Goal: Find specific page/section: Find specific page/section

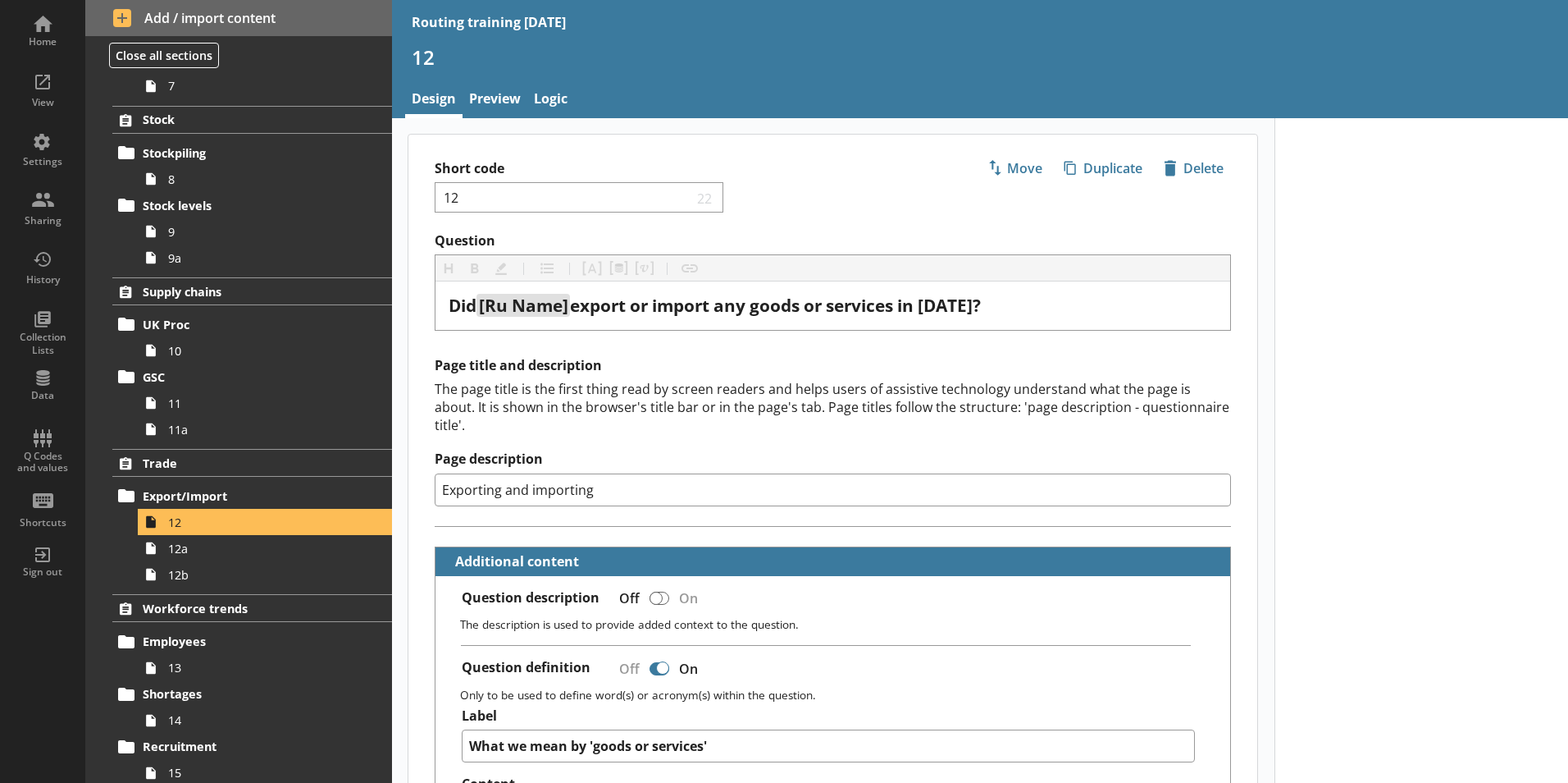
scroll to position [492, 0]
click at [178, 522] on span "12" at bounding box center [259, 521] width 182 height 15
type textarea "x"
click at [555, 94] on link "Logic" at bounding box center [550, 100] width 47 height 35
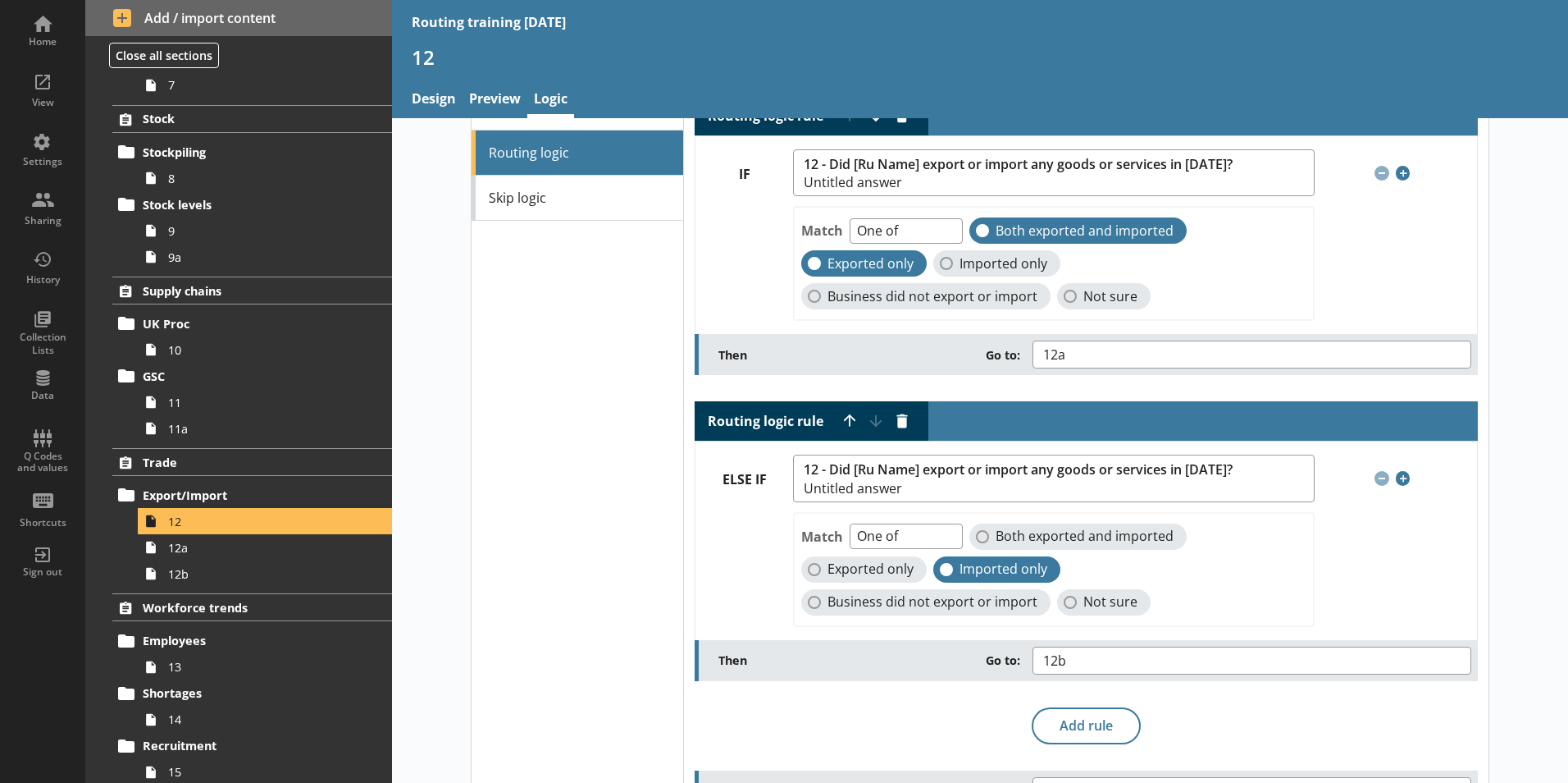
scroll to position [103, 0]
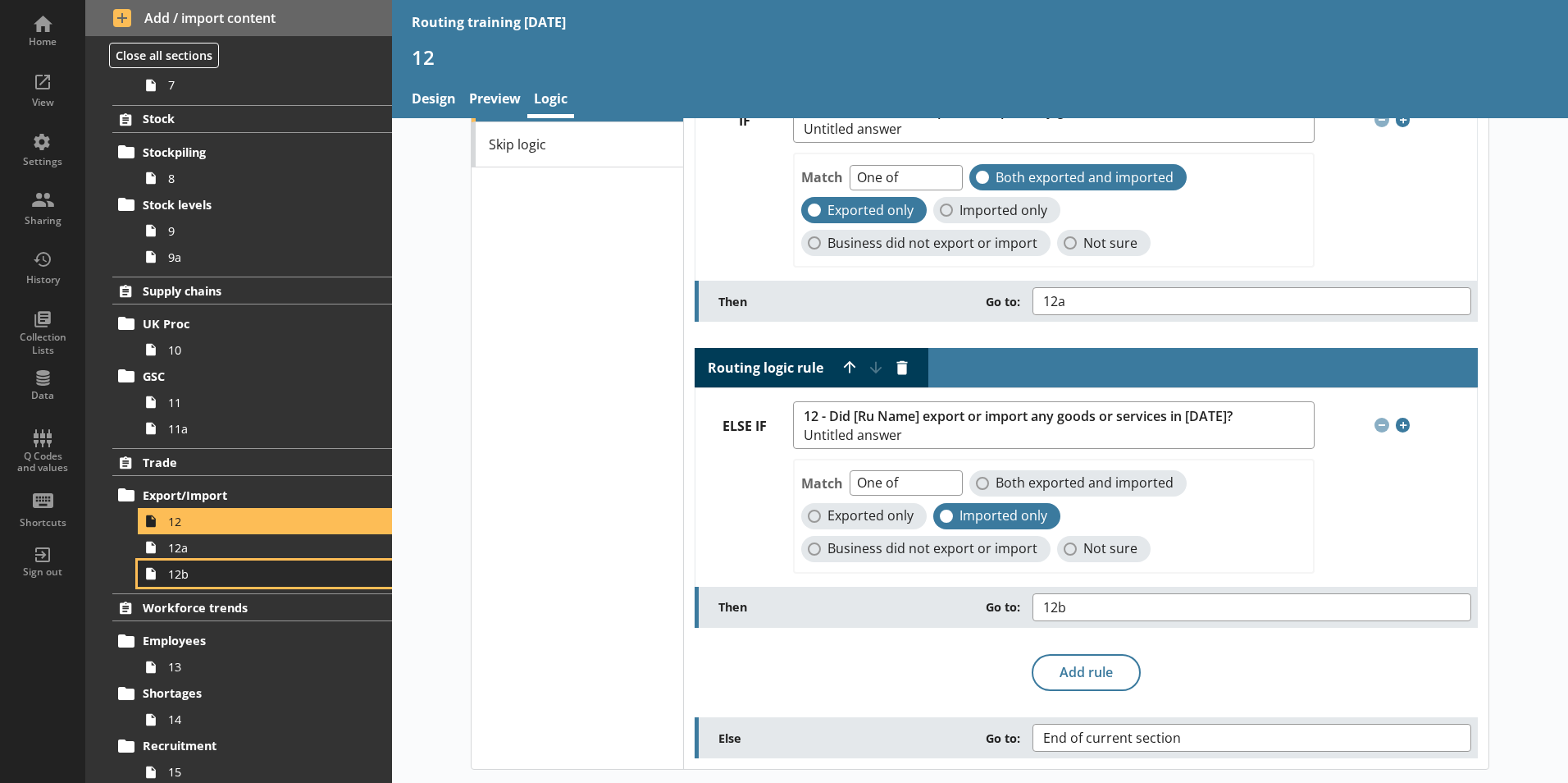
click at [185, 581] on span "12b" at bounding box center [259, 574] width 182 height 15
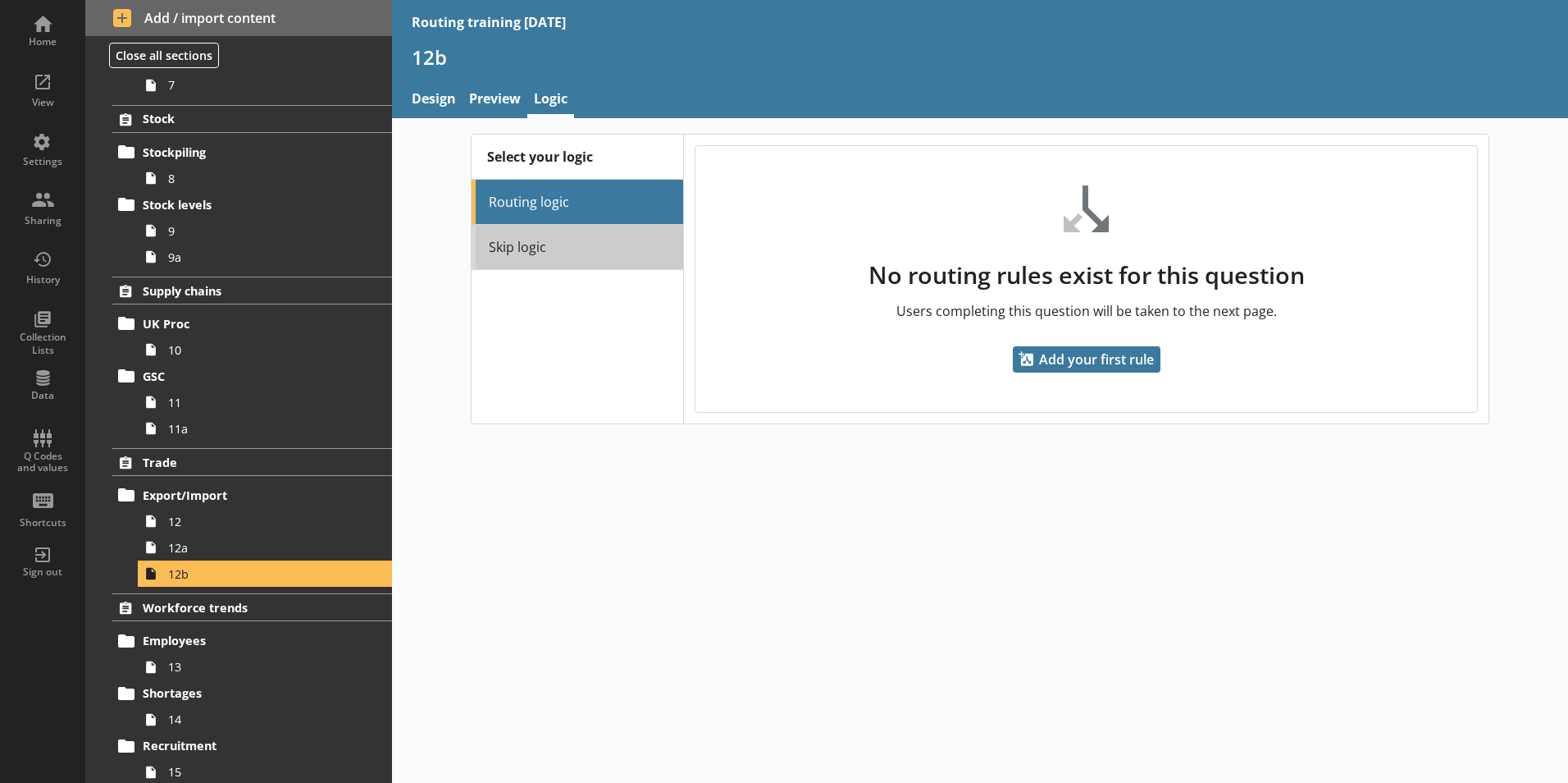
click at [556, 251] on link "Skip logic" at bounding box center [578, 247] width 212 height 45
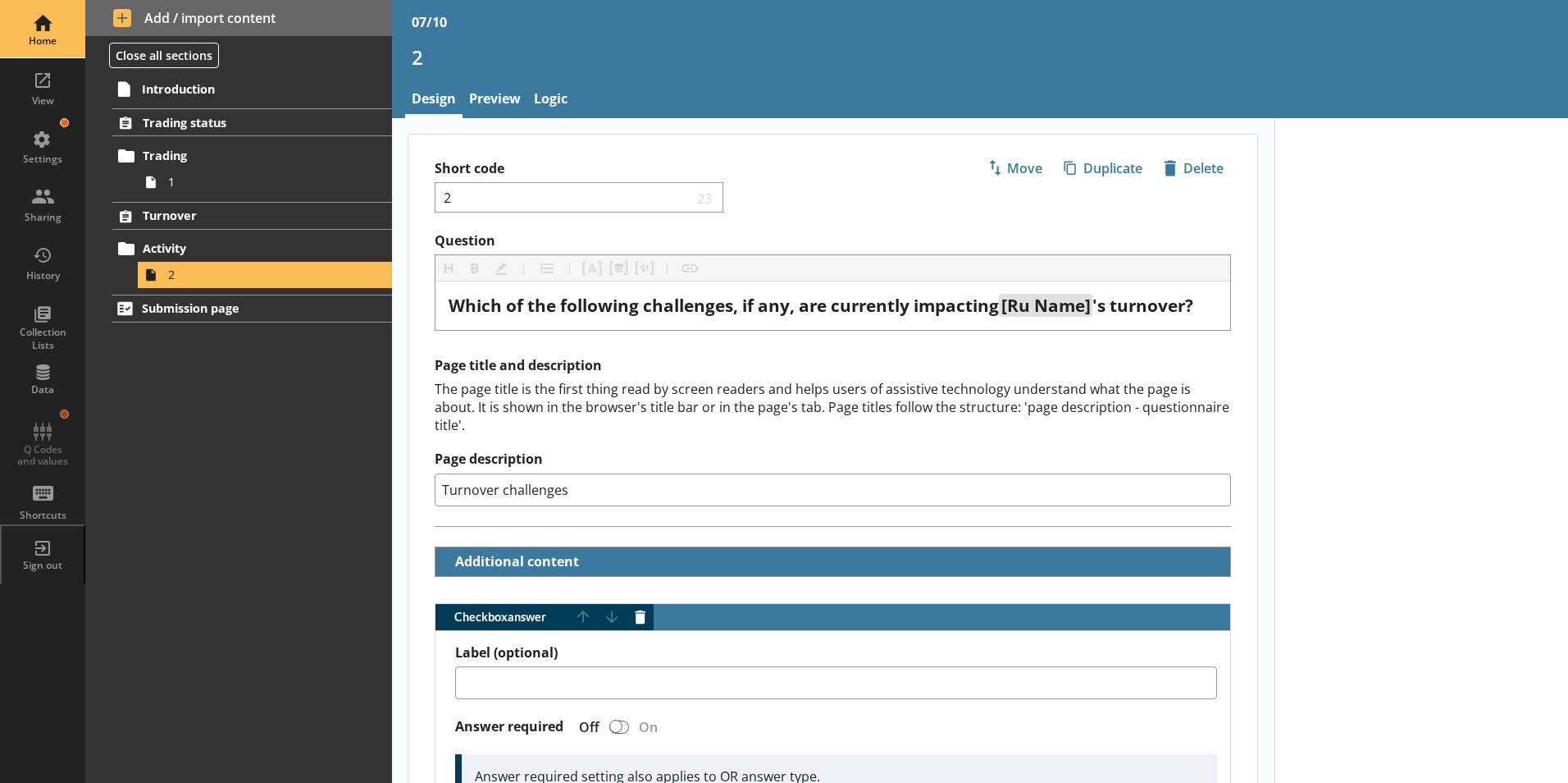
click at [43, 44] on div "Home" at bounding box center [42, 40] width 57 height 13
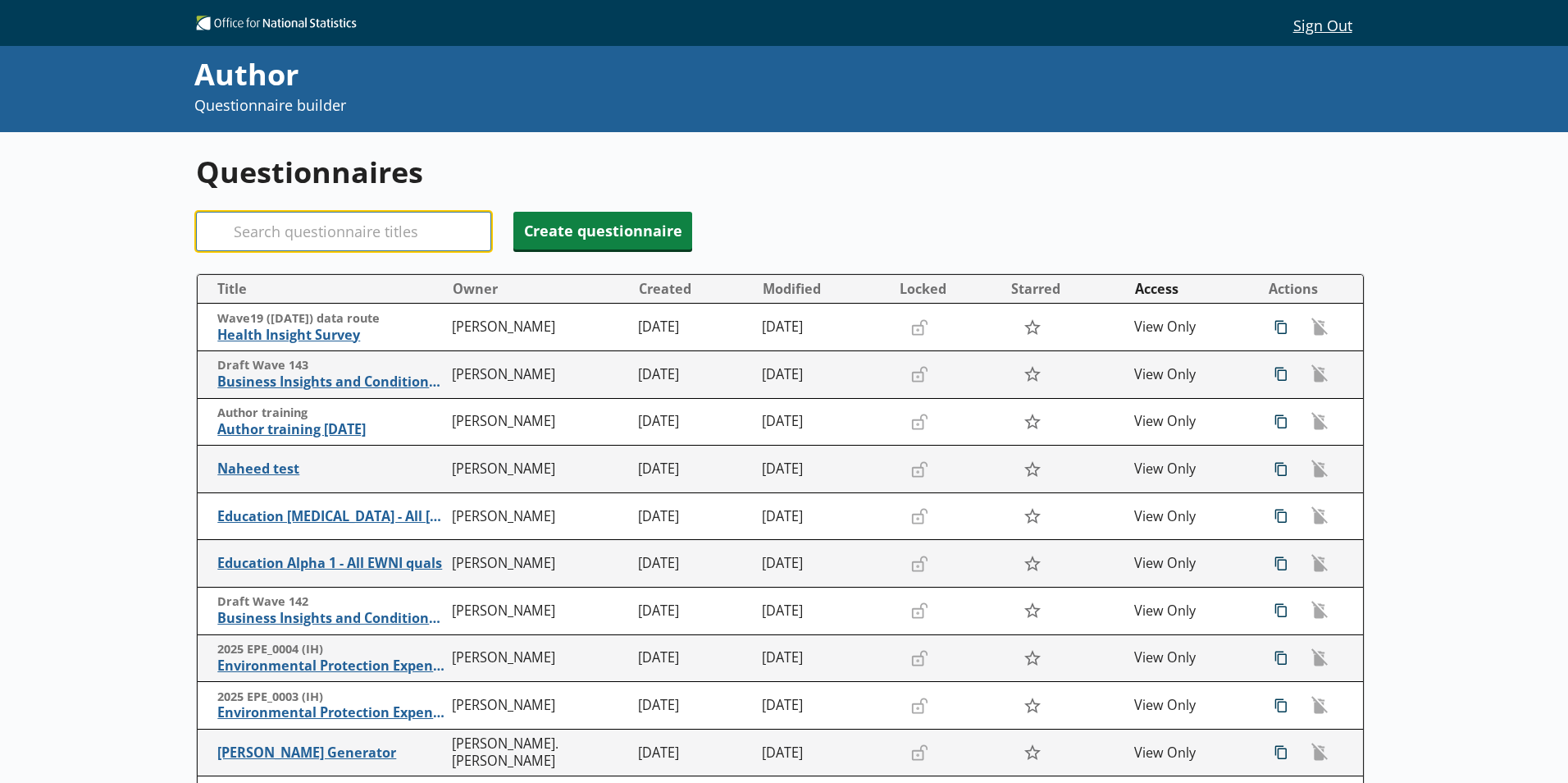
click at [266, 230] on input "Search" at bounding box center [344, 232] width 296 height 39
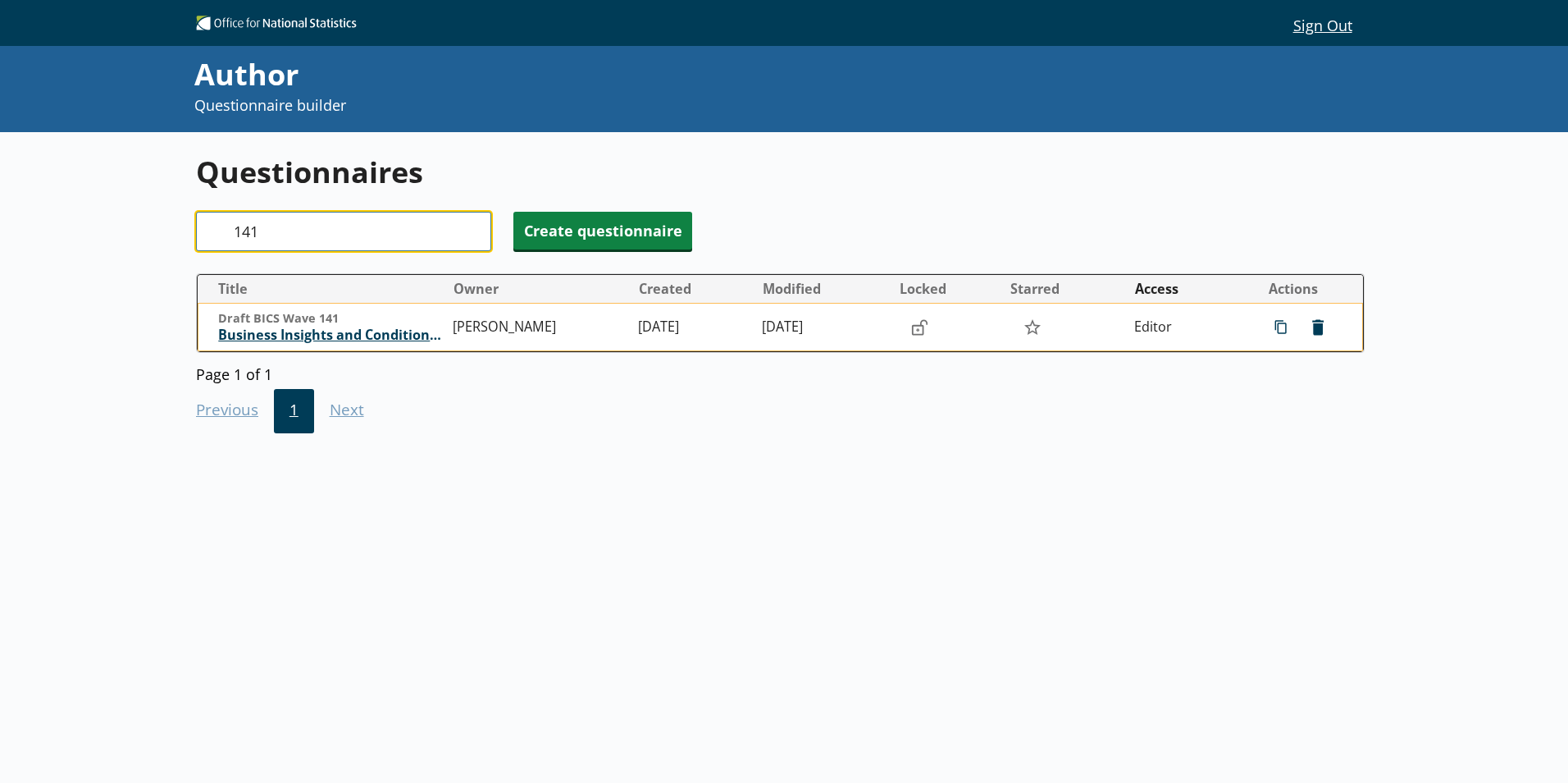
type input "141"
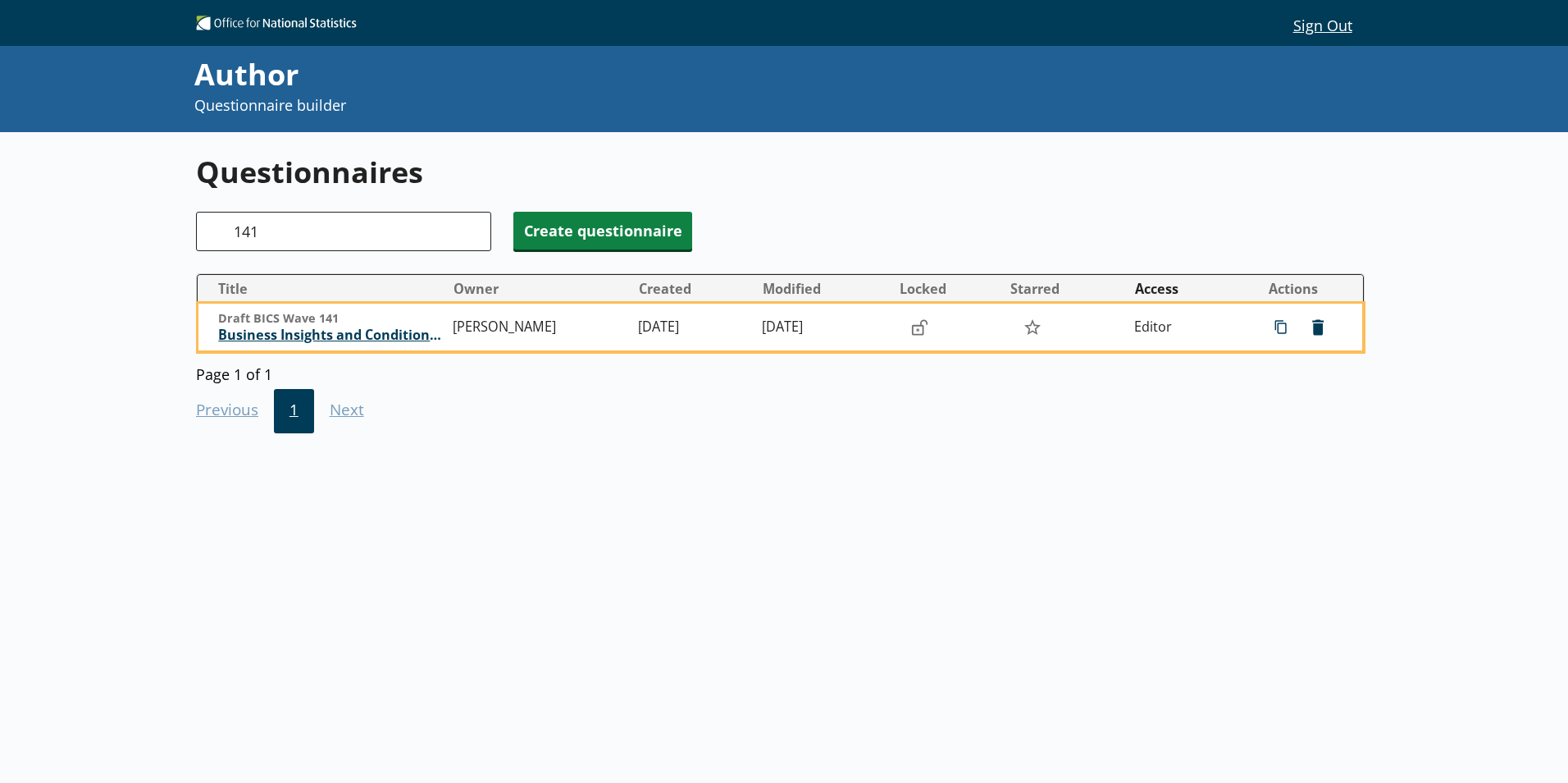
click at [312, 338] on span "Business Insights and Conditions Survey (BICS)" at bounding box center [331, 335] width 226 height 17
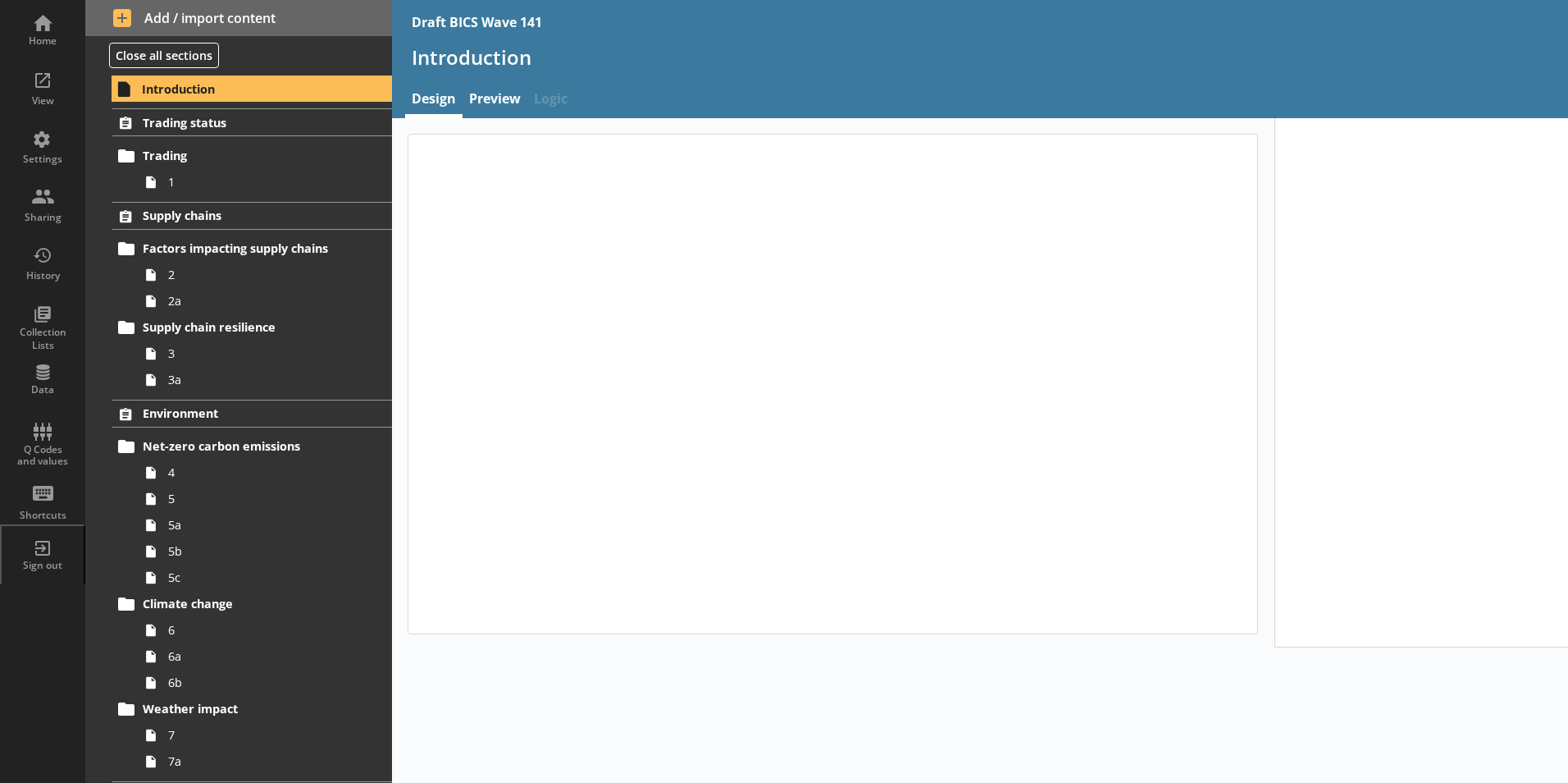
type textarea "x"
